Goal: Task Accomplishment & Management: Manage account settings

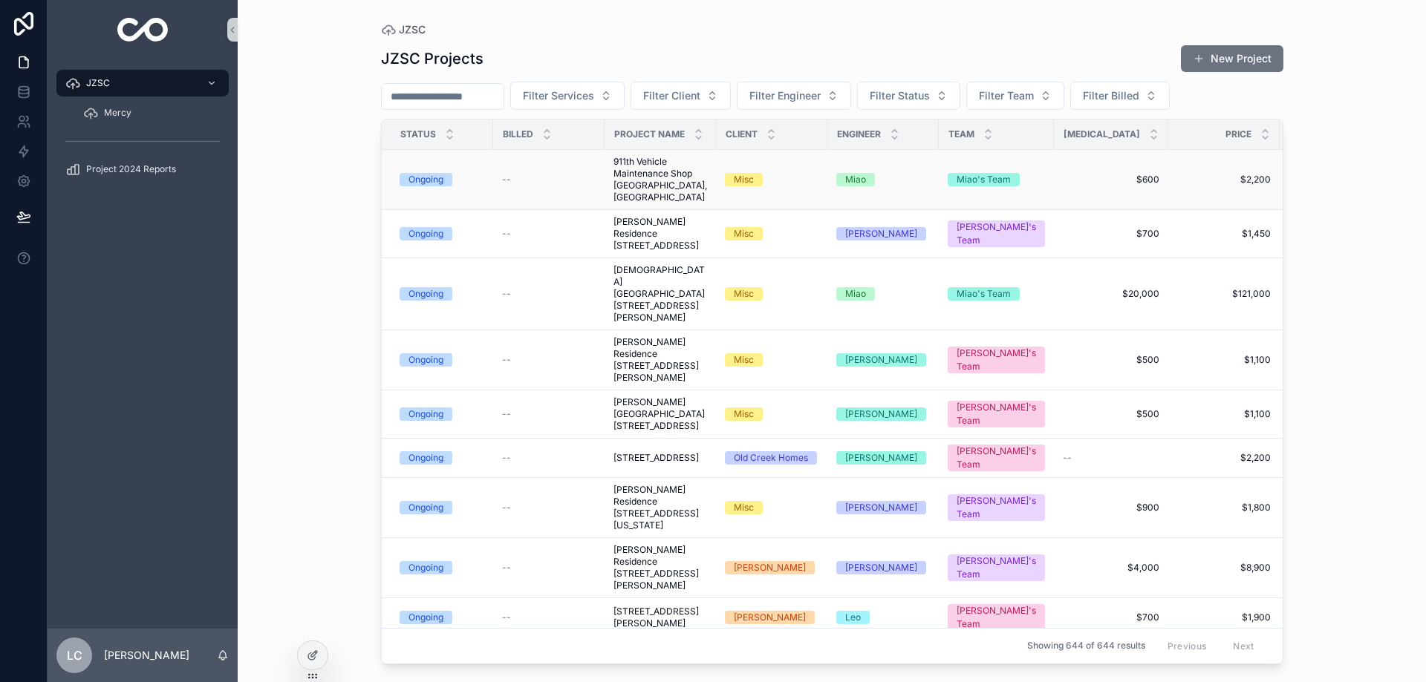
click at [634, 167] on span "911th Vehicle Maintenance Shop [GEOGRAPHIC_DATA], [GEOGRAPHIC_DATA]" at bounding box center [660, 180] width 94 height 48
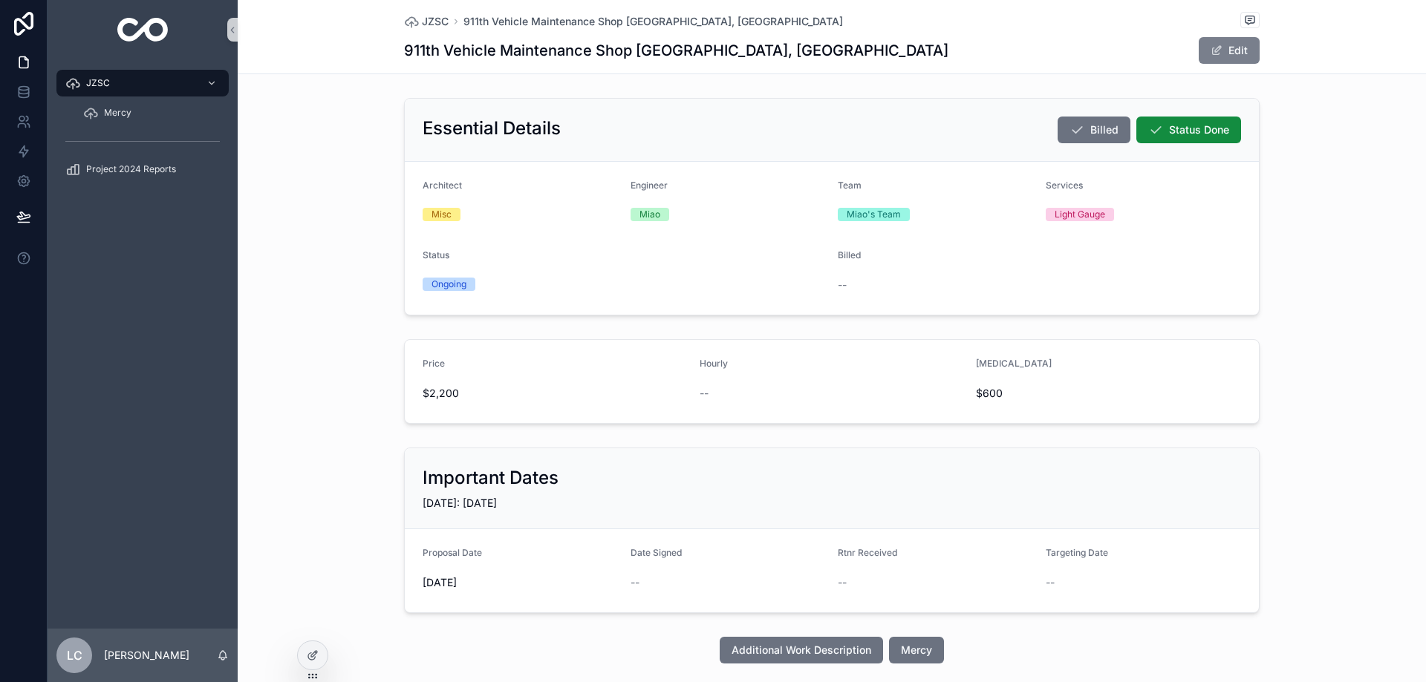
click at [1239, 59] on button "Edit" at bounding box center [1229, 50] width 61 height 27
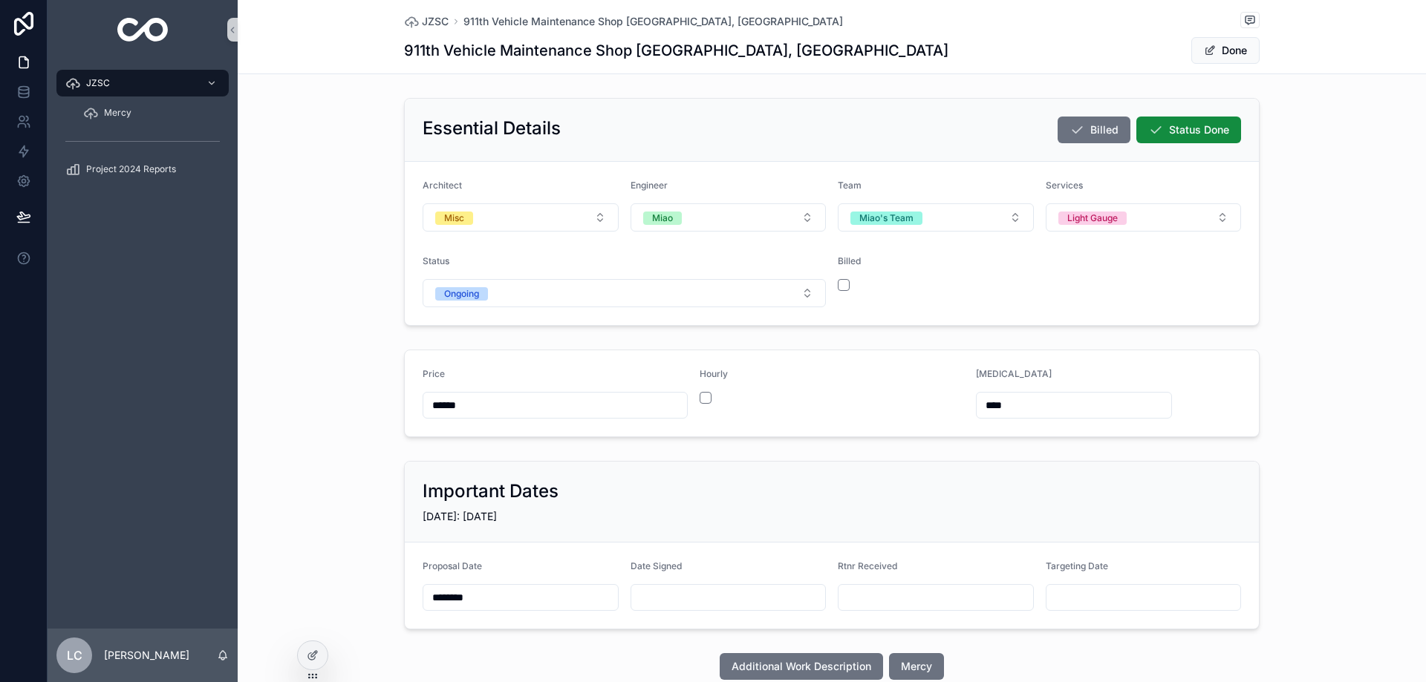
click at [688, 584] on div "scrollable content" at bounding box center [728, 597] width 196 height 27
click at [688, 597] on input "scrollable content" at bounding box center [728, 597] width 195 height 21
click at [724, 338] on button "[DATE]" at bounding box center [723, 343] width 59 height 27
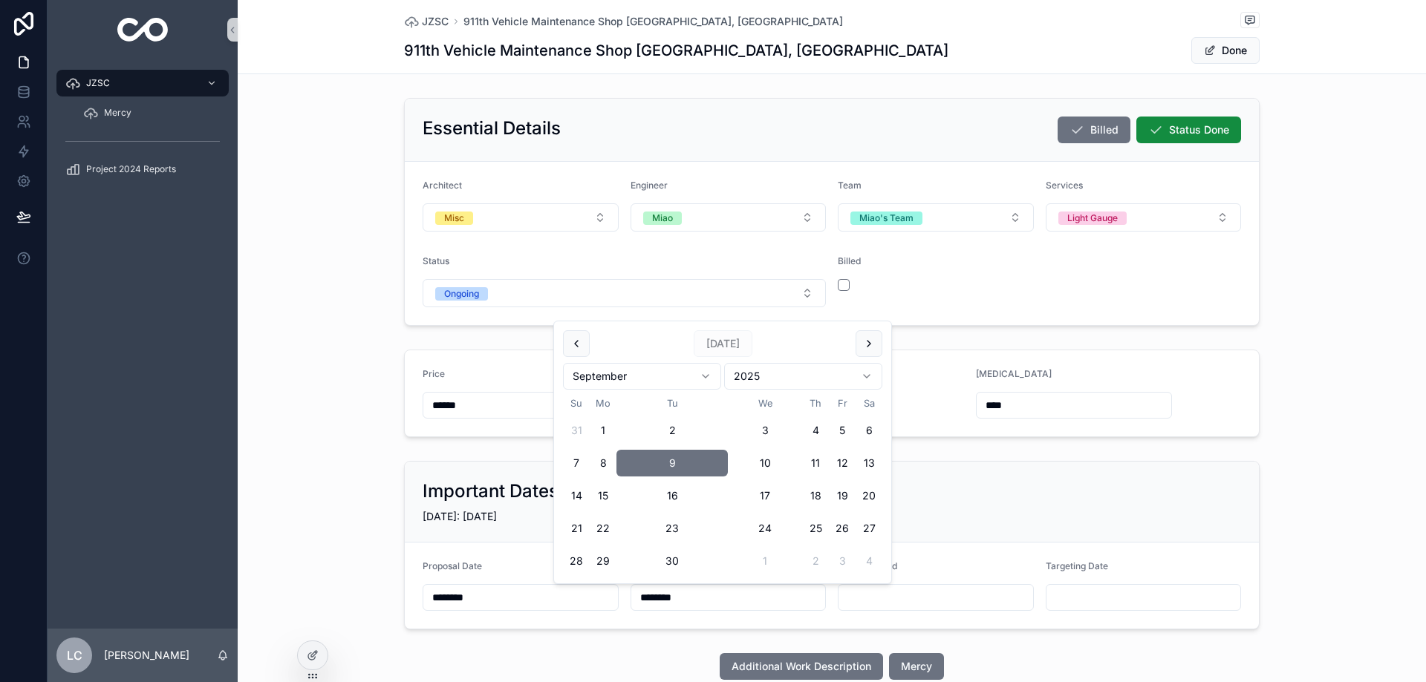
type input "********"
click at [1210, 55] on span "Done" at bounding box center [1225, 50] width 68 height 27
click at [1214, 50] on button "Done" at bounding box center [1225, 50] width 68 height 27
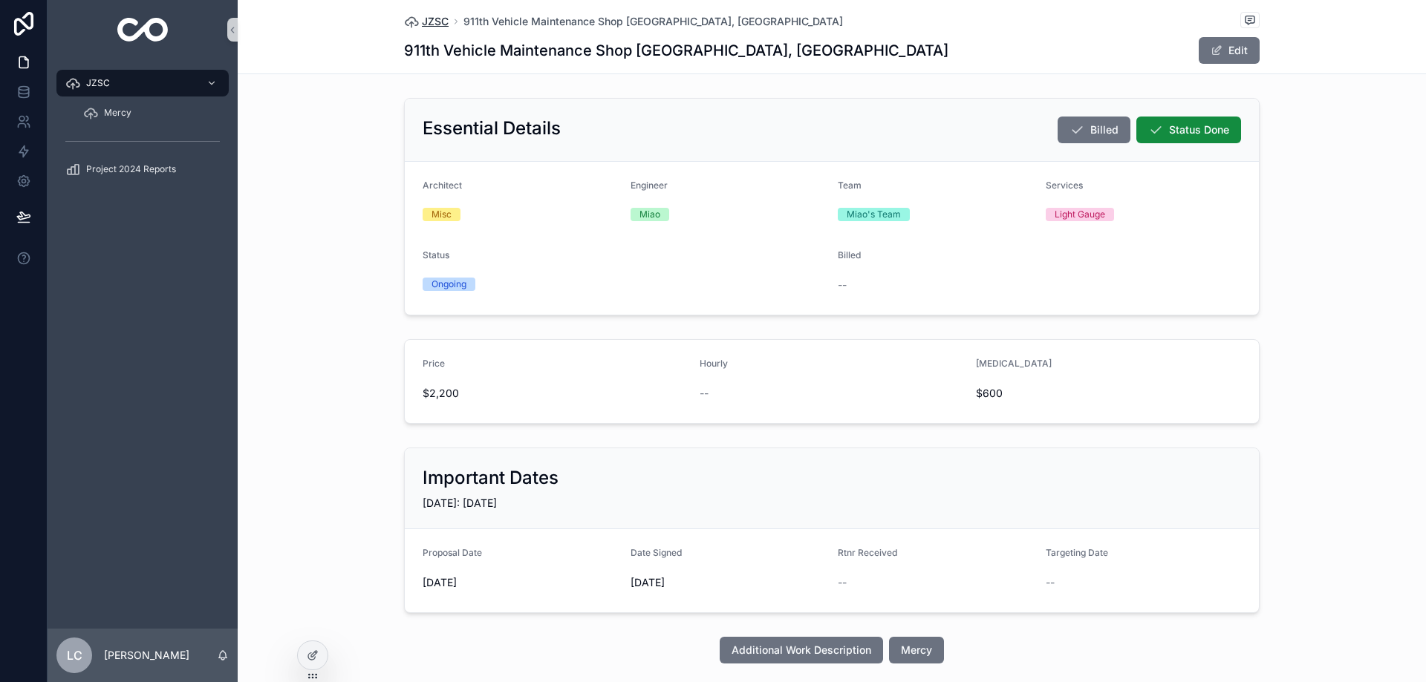
click at [432, 21] on span "JZSC" at bounding box center [435, 21] width 27 height 15
